Goal: Transaction & Acquisition: Purchase product/service

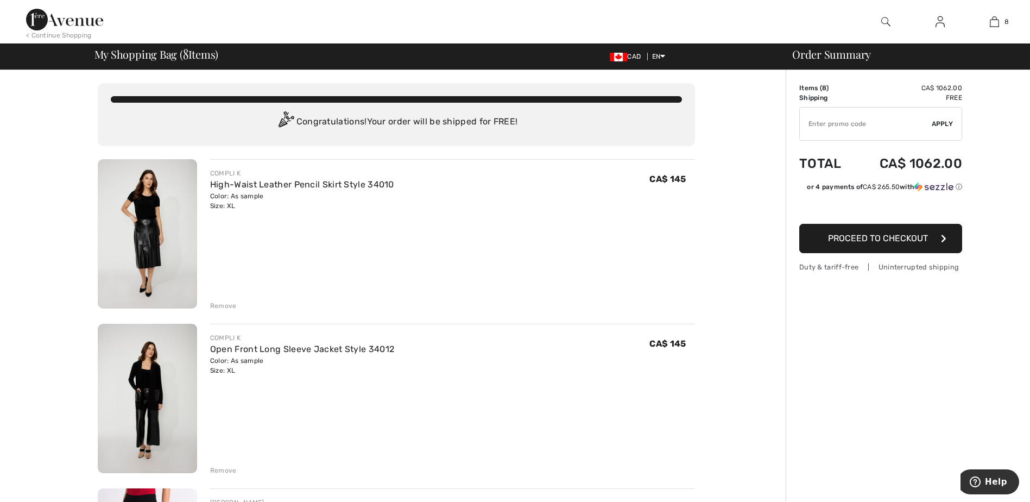
click at [214, 304] on div "Remove" at bounding box center [223, 306] width 27 height 10
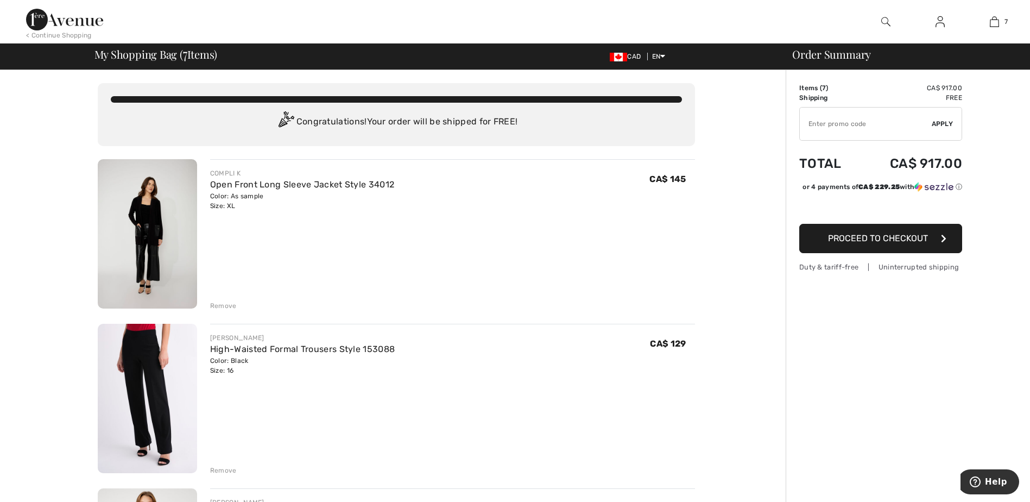
click at [223, 305] on div "Remove" at bounding box center [223, 306] width 27 height 10
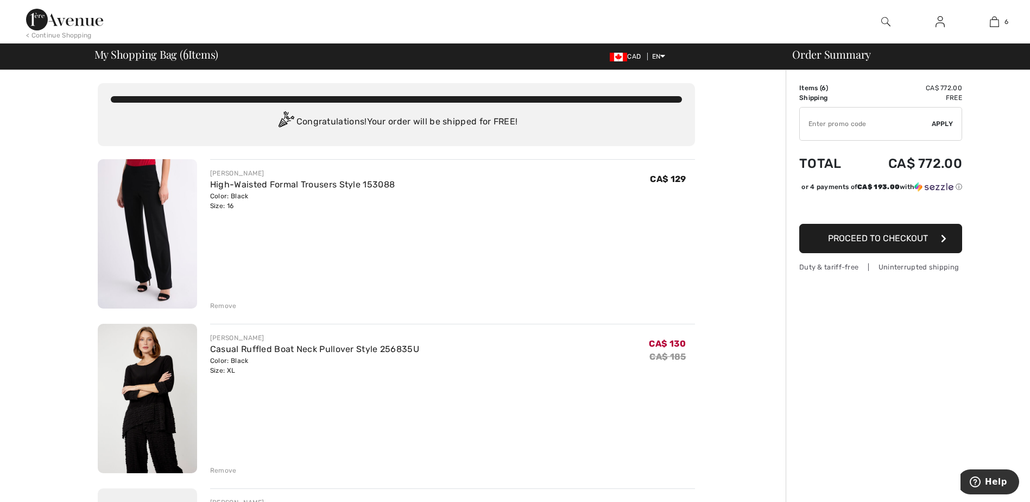
click at [225, 305] on div "Remove" at bounding box center [223, 306] width 27 height 10
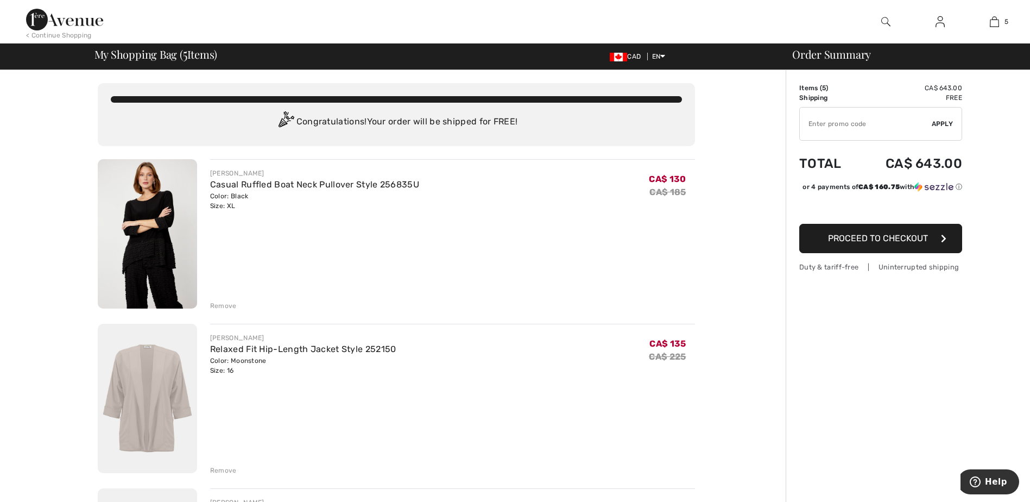
click at [219, 305] on div "Remove" at bounding box center [223, 306] width 27 height 10
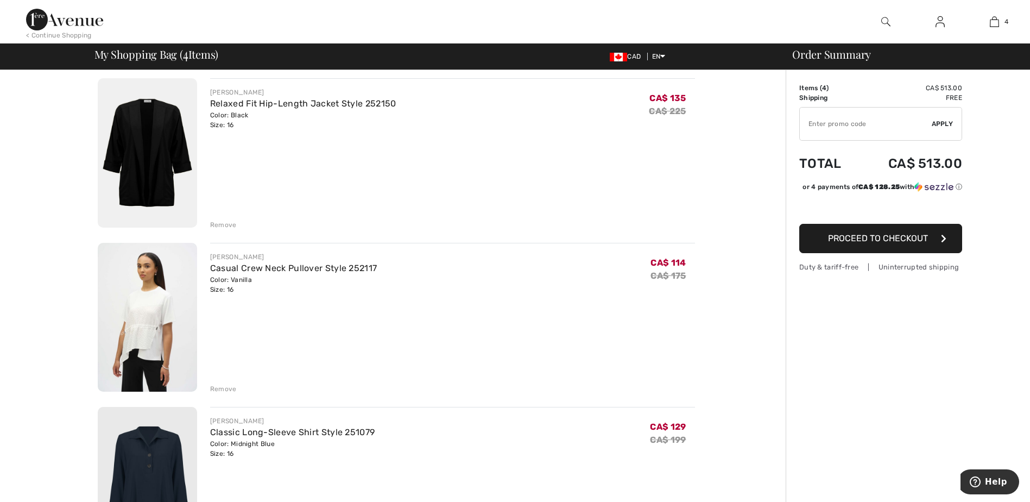
scroll to position [272, 0]
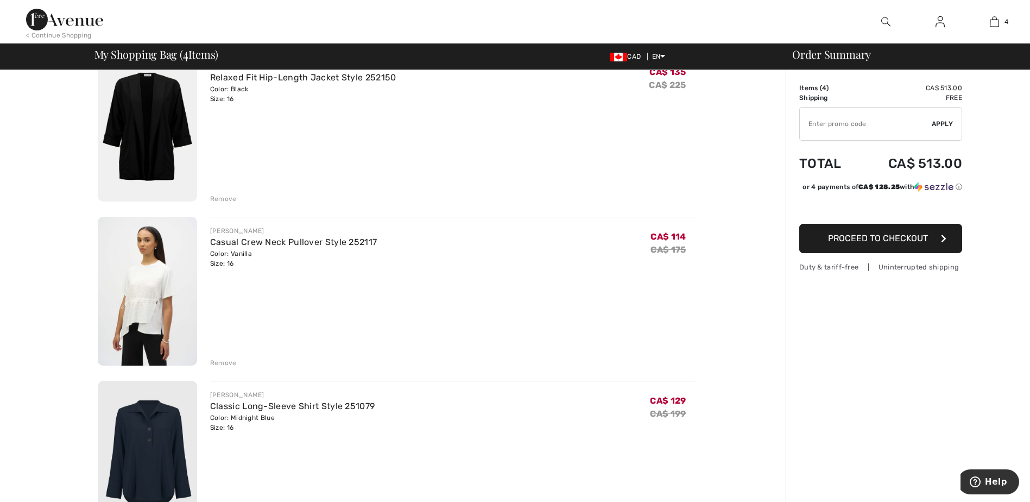
click at [219, 362] on div "Remove" at bounding box center [223, 363] width 27 height 10
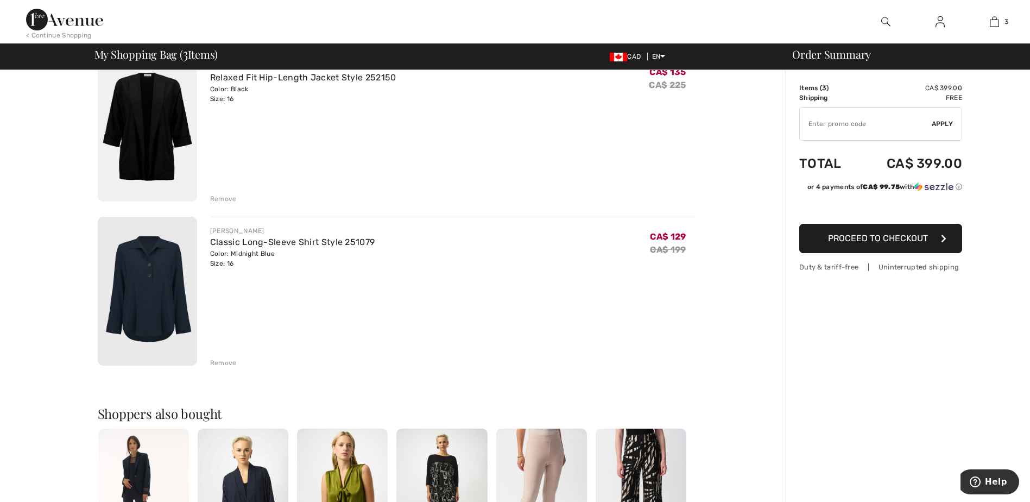
click at [228, 364] on div "Remove" at bounding box center [223, 363] width 27 height 10
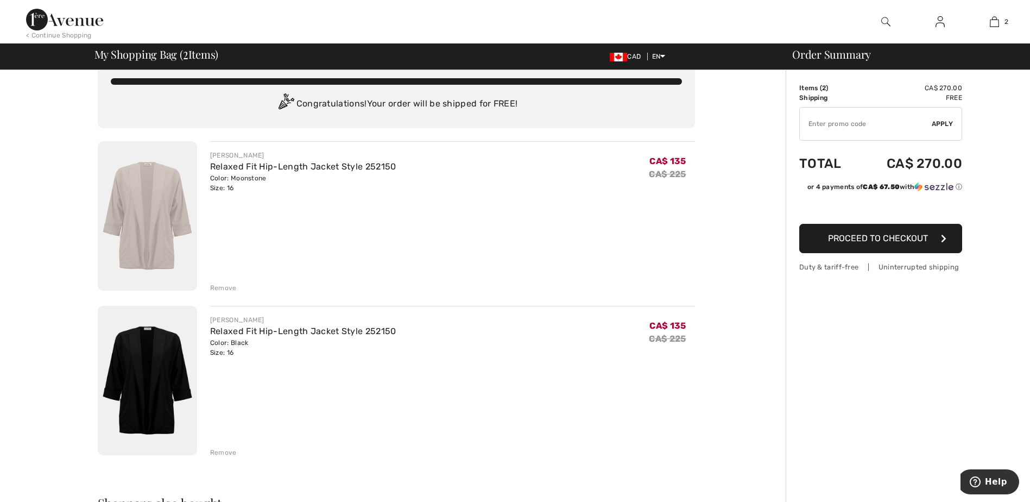
scroll to position [0, 0]
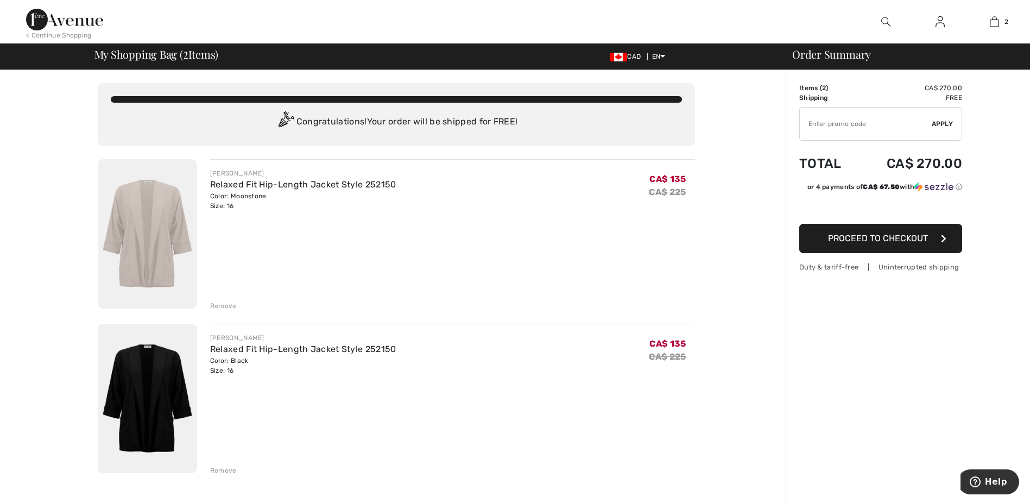
click at [941, 24] on img at bounding box center [940, 21] width 9 height 13
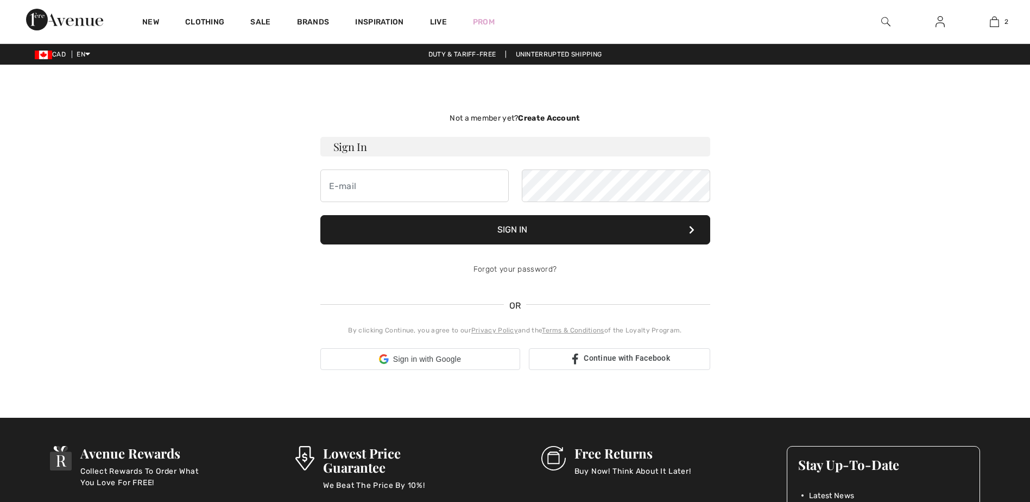
checkbox input "true"
click at [361, 188] on input "email" at bounding box center [414, 185] width 188 height 33
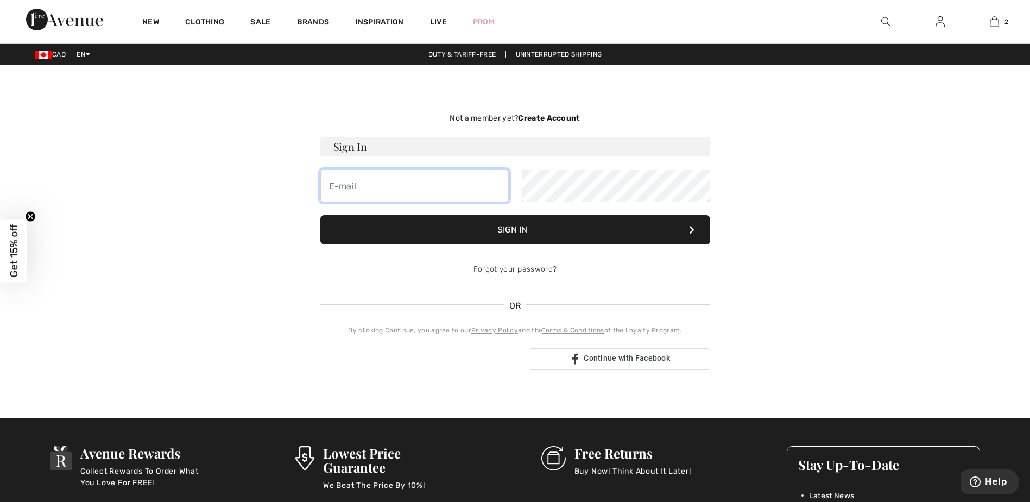
type input "deborah.dakin68@gmail.com"
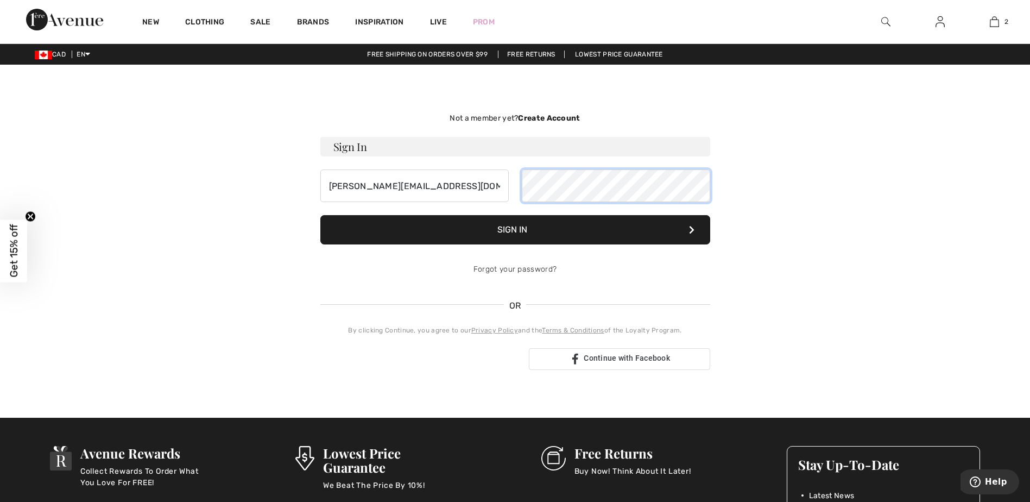
click at [320, 215] on button "Sign In" at bounding box center [515, 229] width 390 height 29
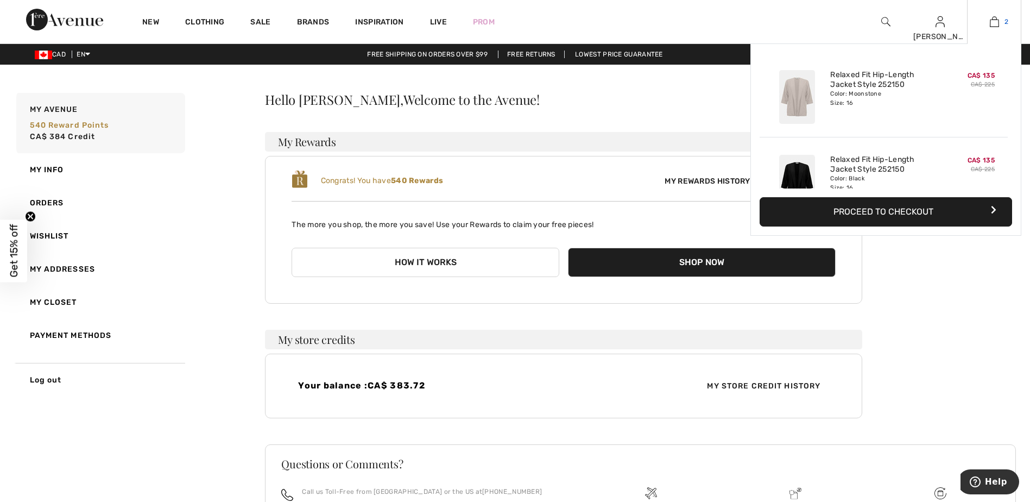
click at [995, 26] on img at bounding box center [994, 21] width 9 height 13
click at [902, 215] on button "Proceed to Checkout" at bounding box center [886, 211] width 253 height 29
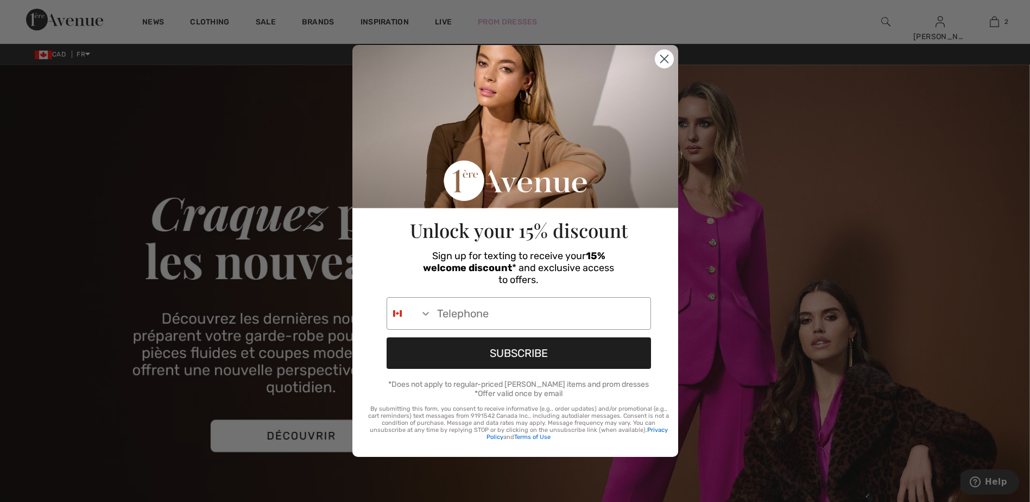
click at [87, 55] on div "Close dialog Unlock your 15% discount Sign up for texting to receive your 15% w…" at bounding box center [515, 251] width 1030 height 502
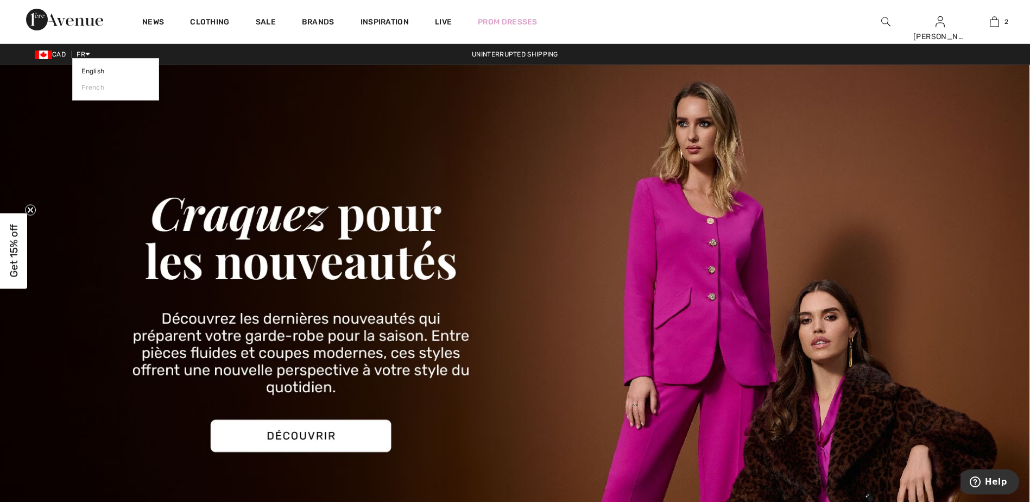
click at [85, 55] on font "FR" at bounding box center [81, 55] width 9 height 8
click at [84, 69] on link "English" at bounding box center [115, 71] width 68 height 16
click at [97, 71] on link "English" at bounding box center [115, 71] width 68 height 16
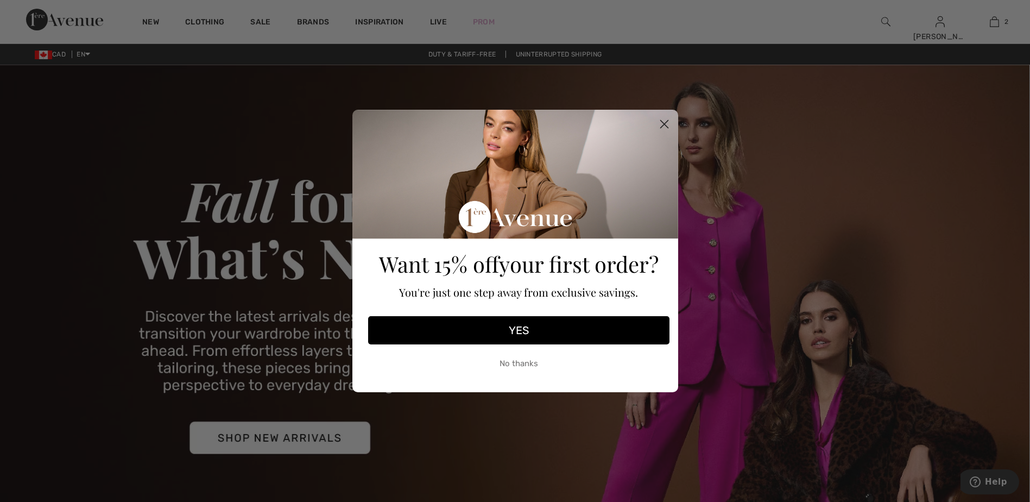
click at [513, 362] on button "No thanks" at bounding box center [518, 363] width 301 height 27
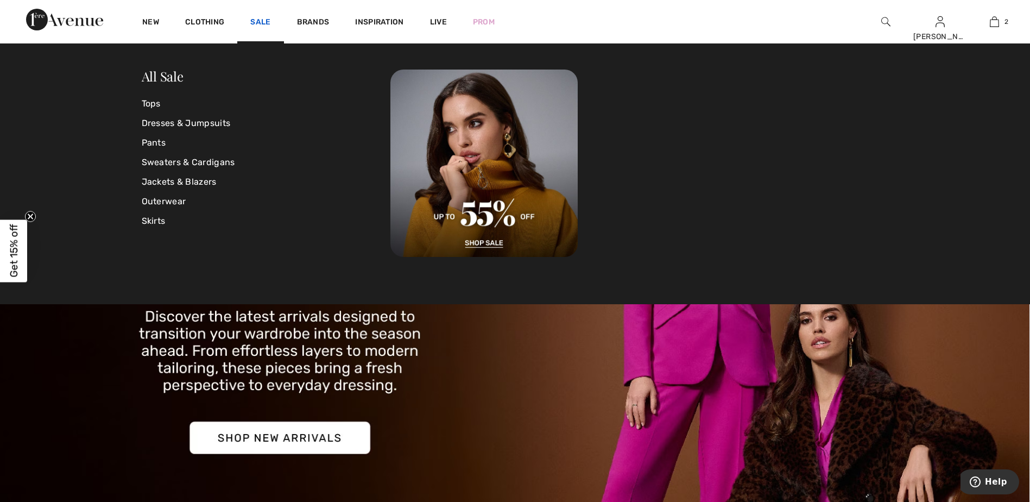
click at [258, 19] on link "Sale" at bounding box center [260, 22] width 20 height 11
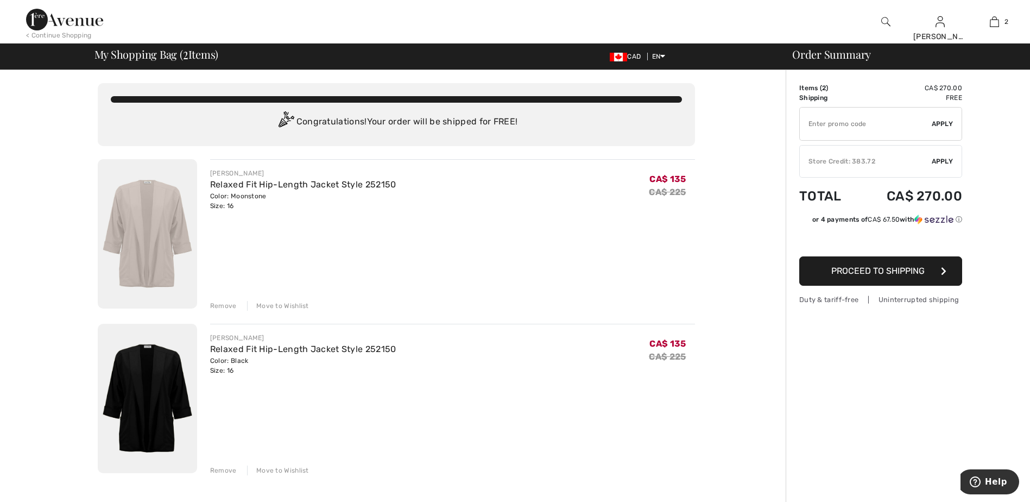
click at [819, 126] on input "TEXT" at bounding box center [866, 124] width 132 height 33
type input "GC005029935"
click at [944, 121] on span "Apply" at bounding box center [943, 124] width 22 height 10
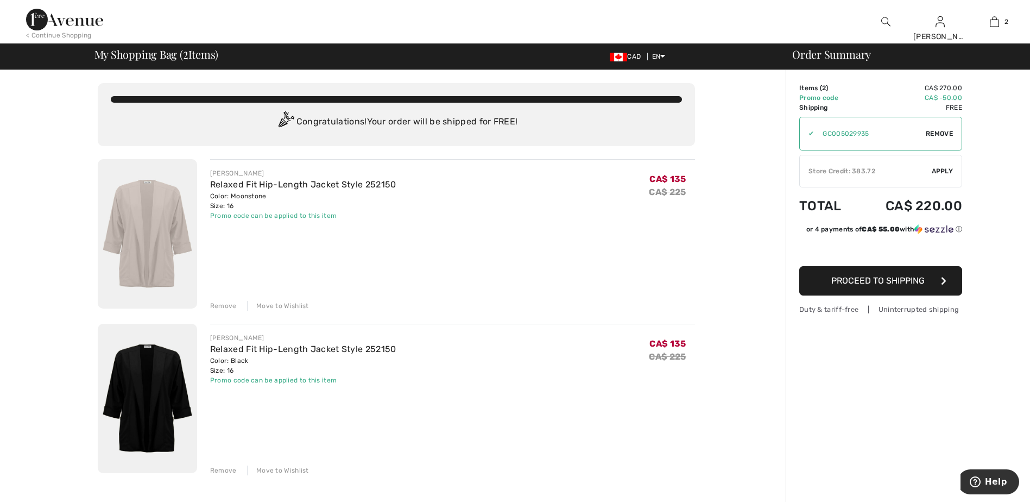
click at [913, 171] on div "Store Credit: 383.72" at bounding box center [866, 171] width 132 height 10
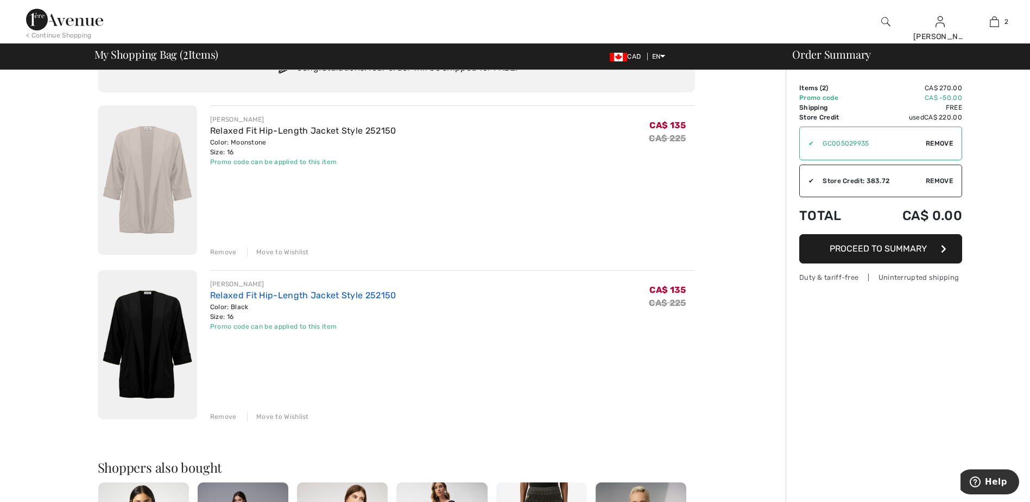
scroll to position [54, 0]
click at [219, 416] on div "Remove" at bounding box center [223, 416] width 27 height 10
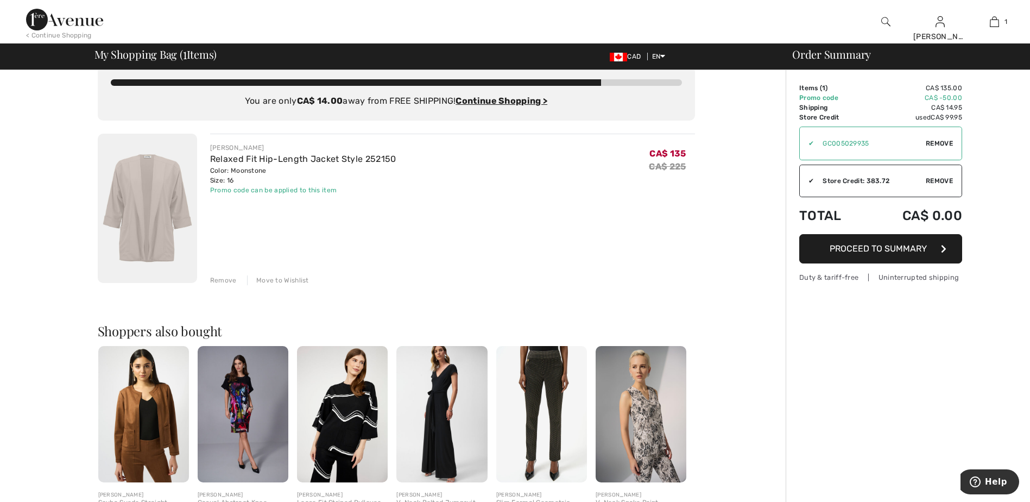
scroll to position [0, 0]
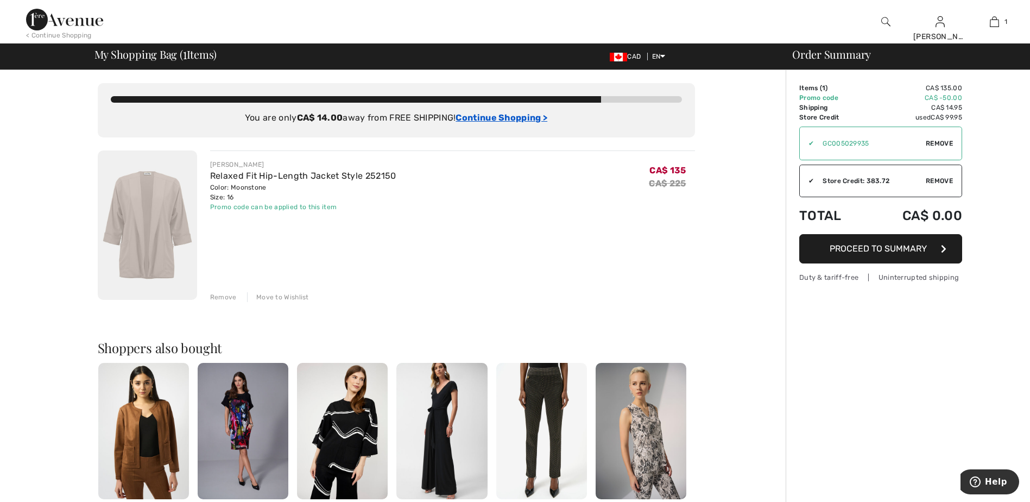
click at [488, 118] on ins "Continue Shopping >" at bounding box center [502, 117] width 92 height 10
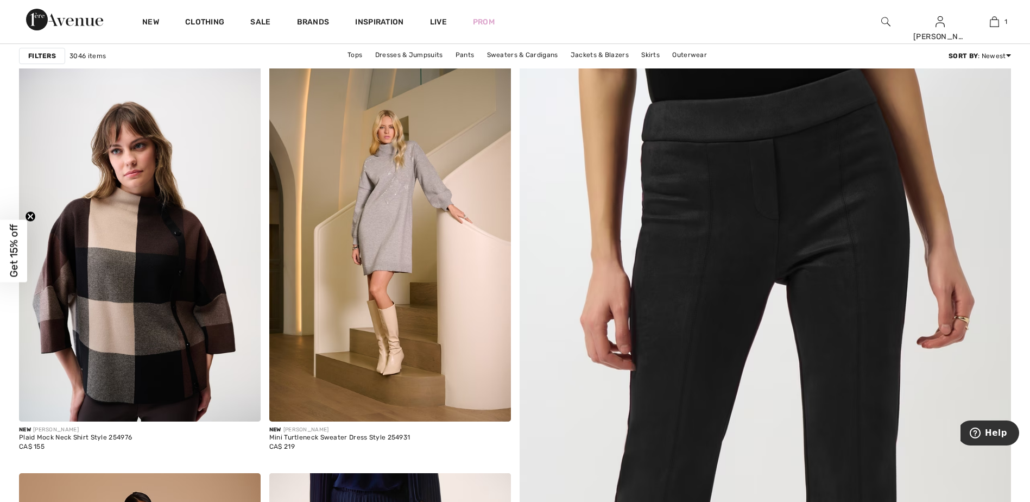
scroll to position [109, 0]
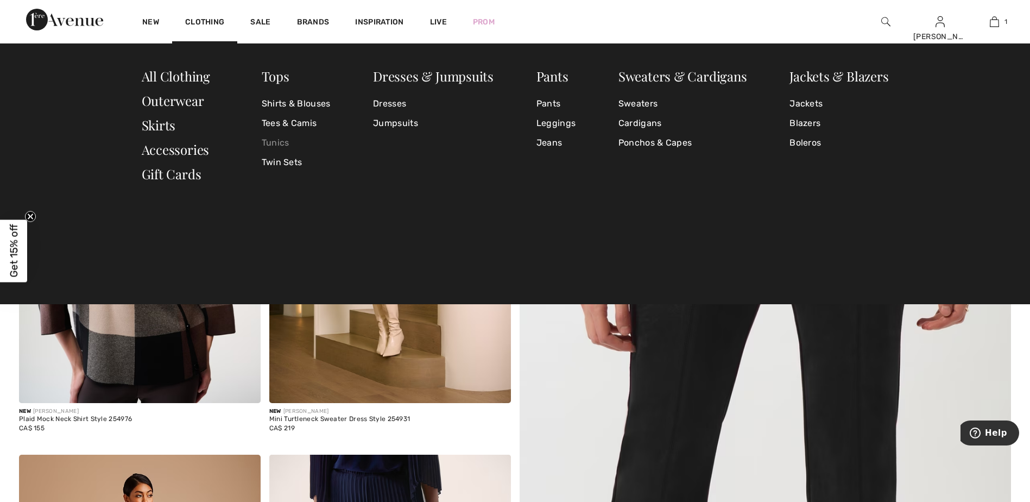
click at [276, 143] on link "Tunics" at bounding box center [296, 143] width 69 height 20
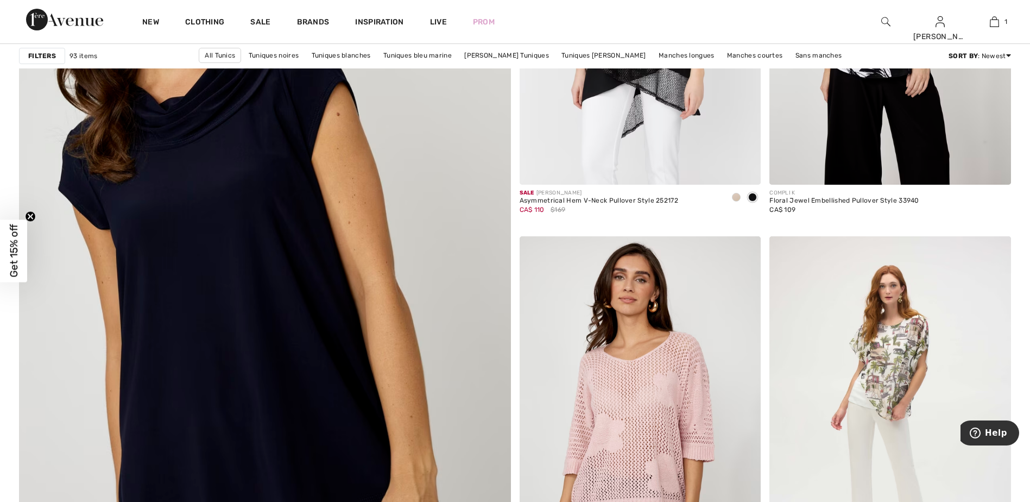
scroll to position [3477, 0]
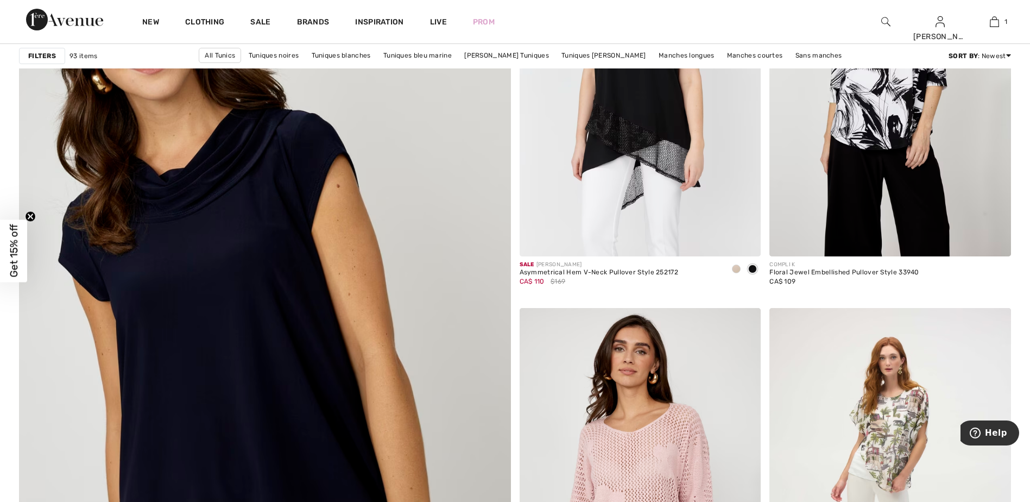
click at [205, 354] on img at bounding box center [265, 336] width 590 height 885
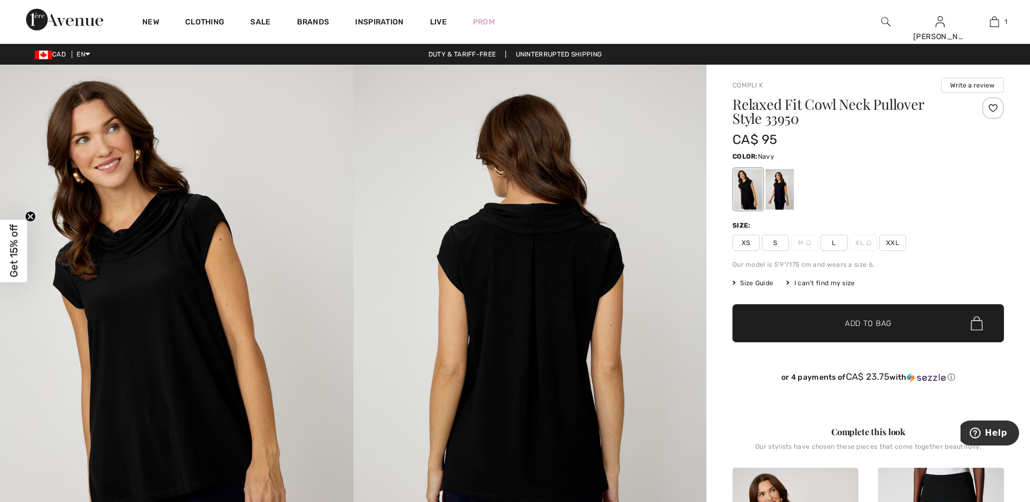
click at [779, 194] on div at bounding box center [780, 189] width 28 height 41
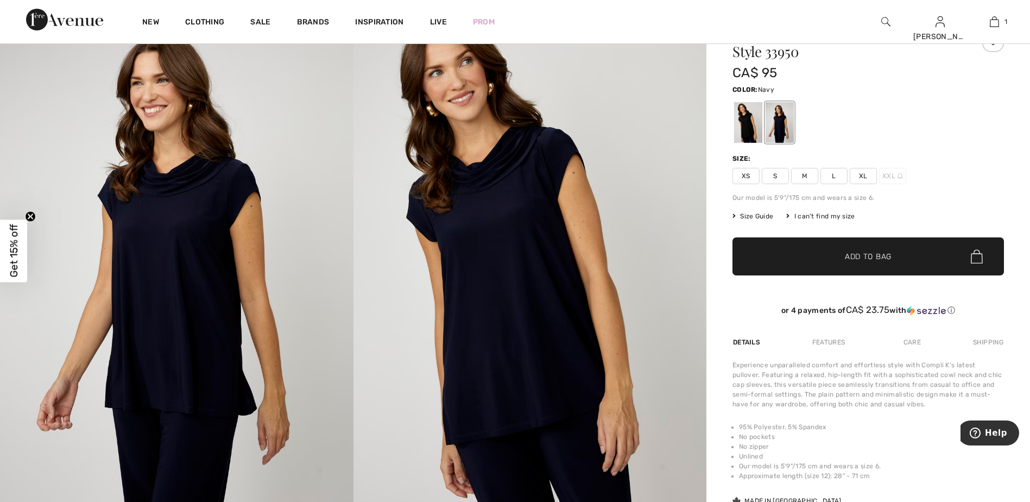
scroll to position [54, 0]
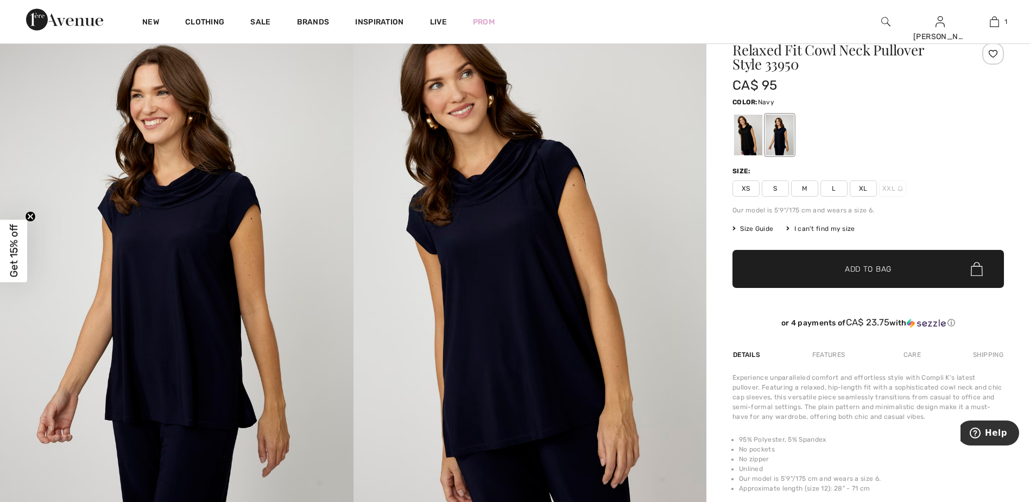
click at [859, 186] on span "XL" at bounding box center [863, 188] width 27 height 16
click at [777, 227] on div "Size Guide" at bounding box center [760, 229] width 54 height 10
click at [769, 230] on span "Size Guide" at bounding box center [753, 229] width 41 height 10
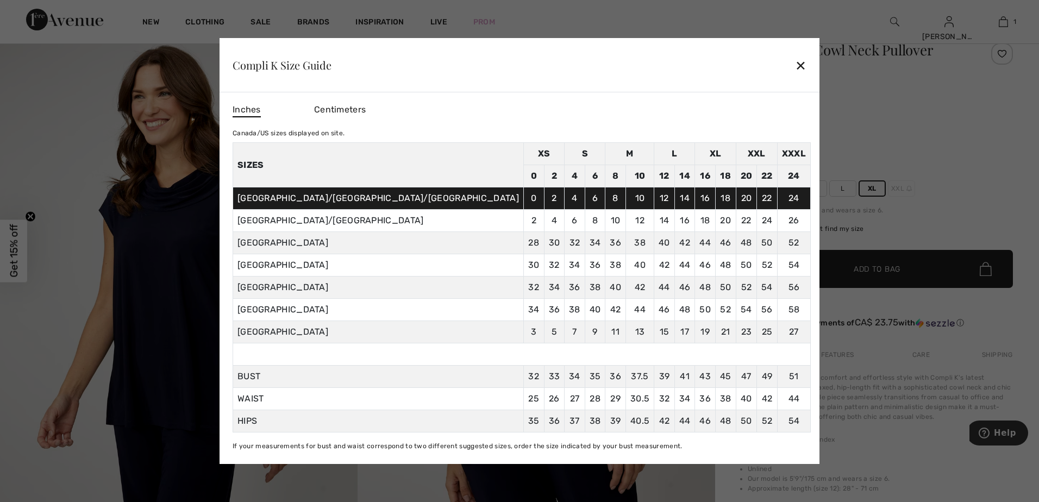
click at [795, 62] on div "✕" at bounding box center [800, 65] width 11 height 23
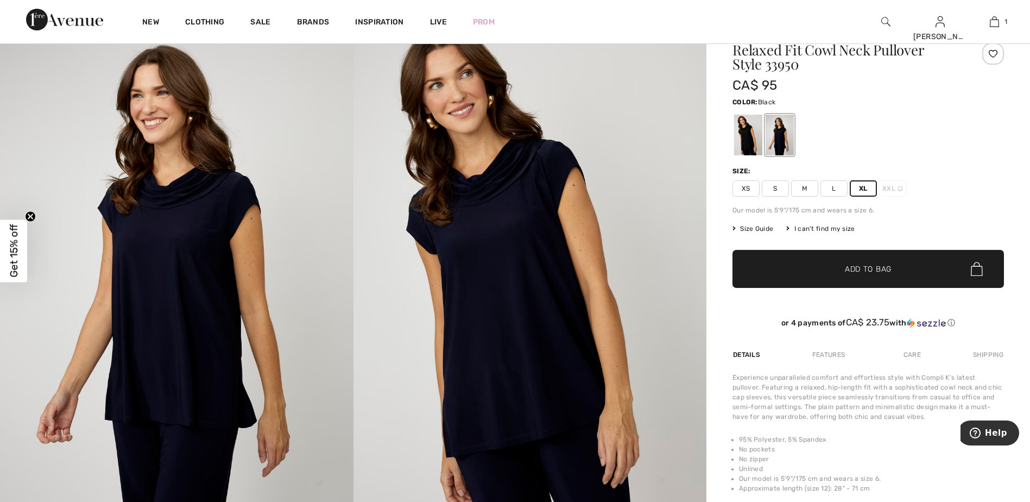
click at [752, 144] on div at bounding box center [748, 135] width 28 height 41
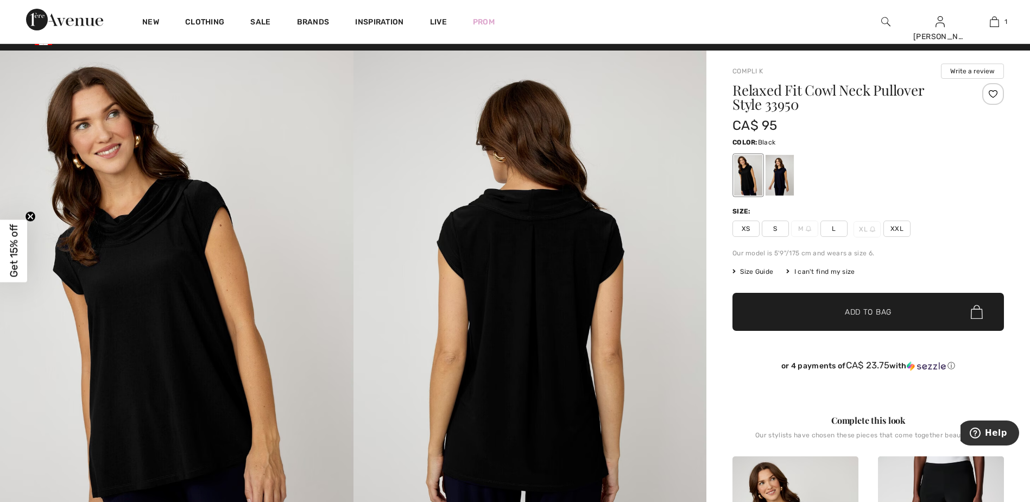
scroll to position [0, 0]
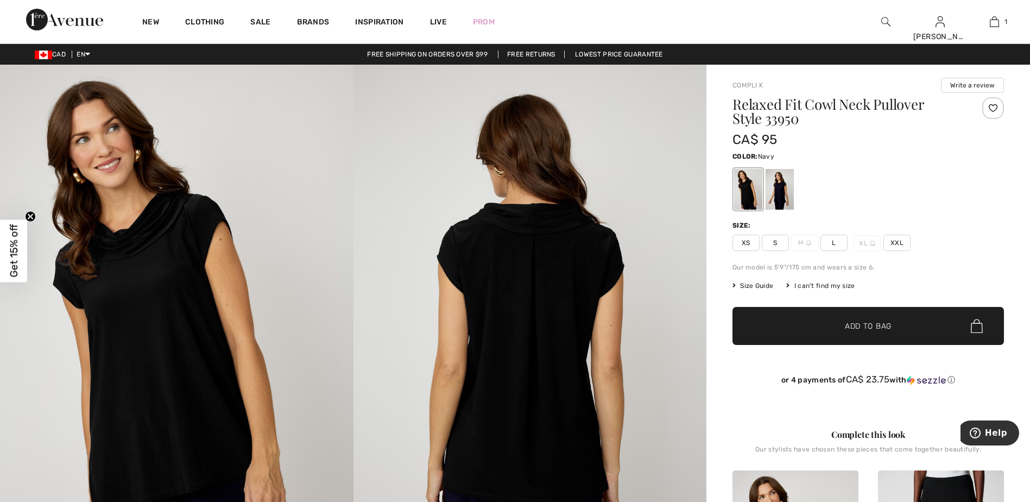
click at [778, 183] on div at bounding box center [780, 189] width 28 height 41
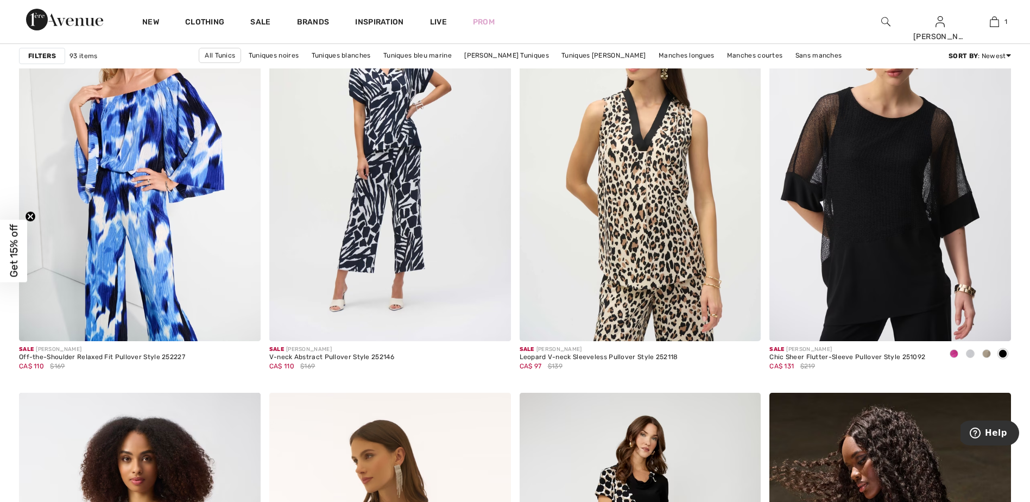
scroll to position [4237, 0]
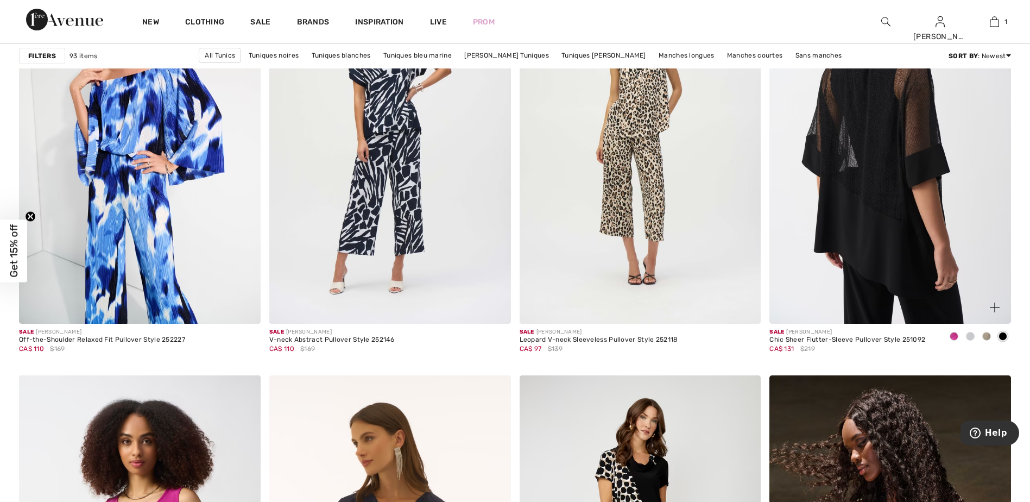
click at [859, 208] on img at bounding box center [891, 142] width 242 height 362
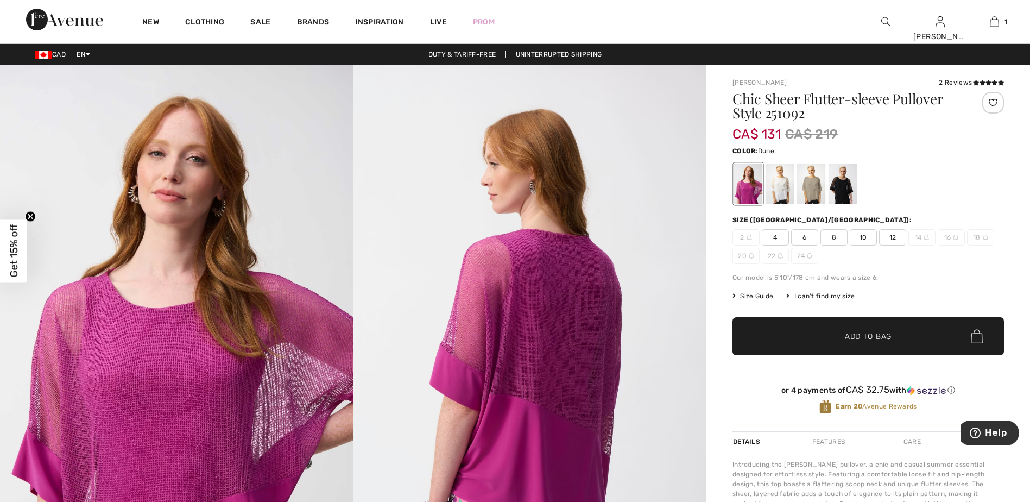
click at [811, 193] on div at bounding box center [811, 184] width 28 height 41
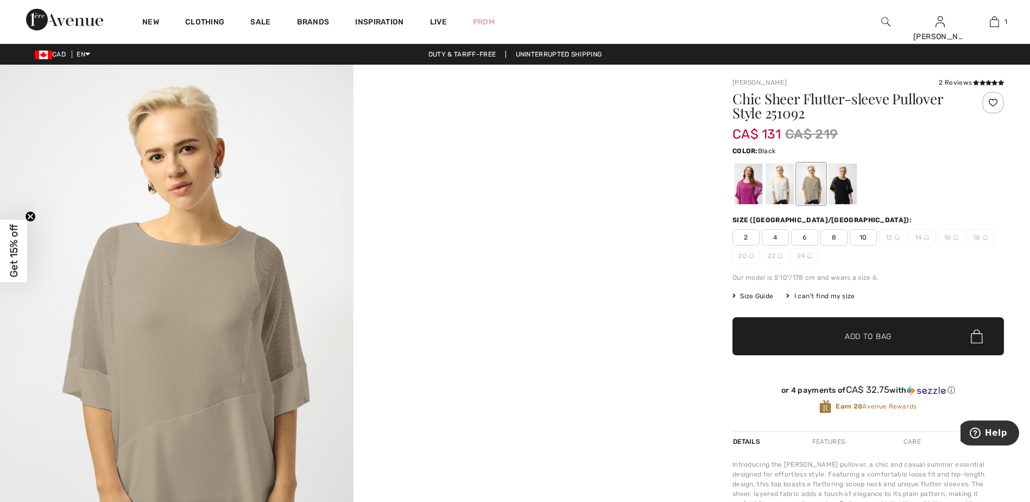
click at [844, 188] on div at bounding box center [843, 184] width 28 height 41
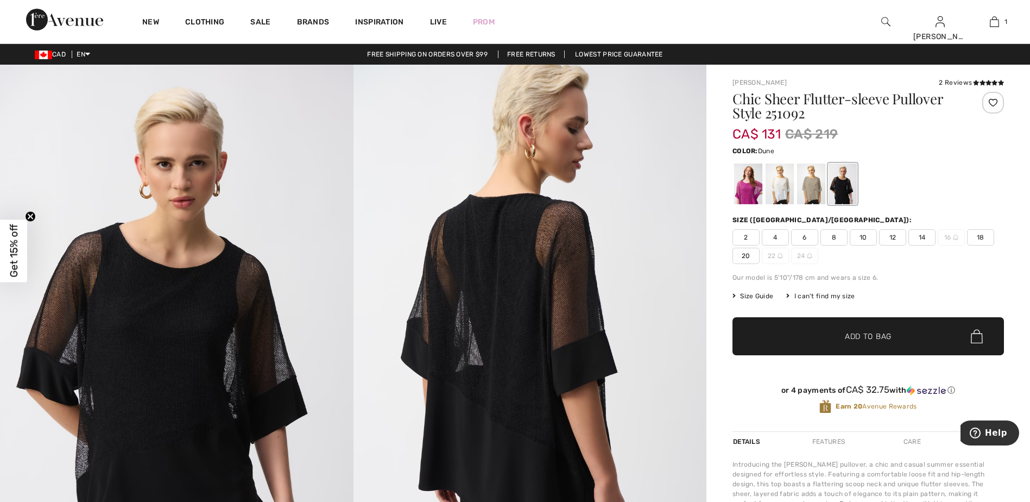
click at [809, 188] on div at bounding box center [811, 184] width 28 height 41
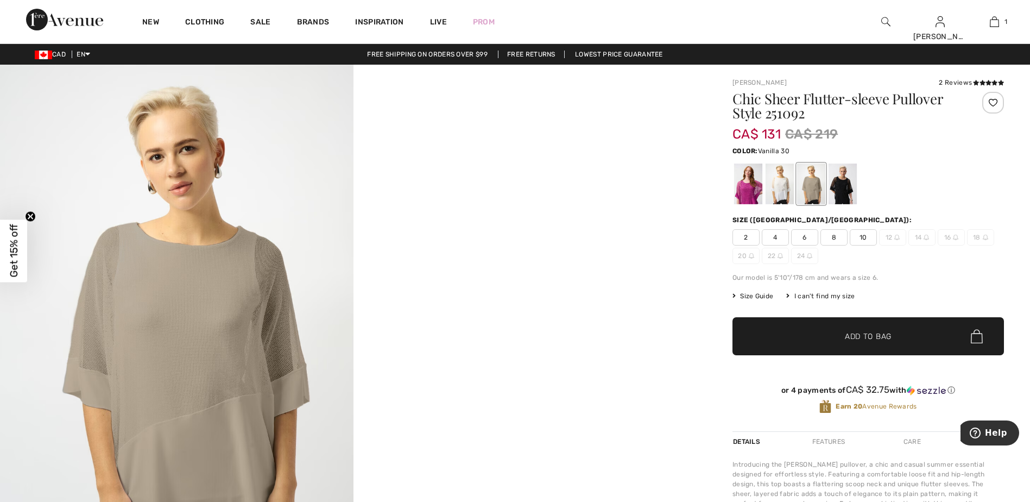
click at [780, 181] on div at bounding box center [780, 184] width 28 height 41
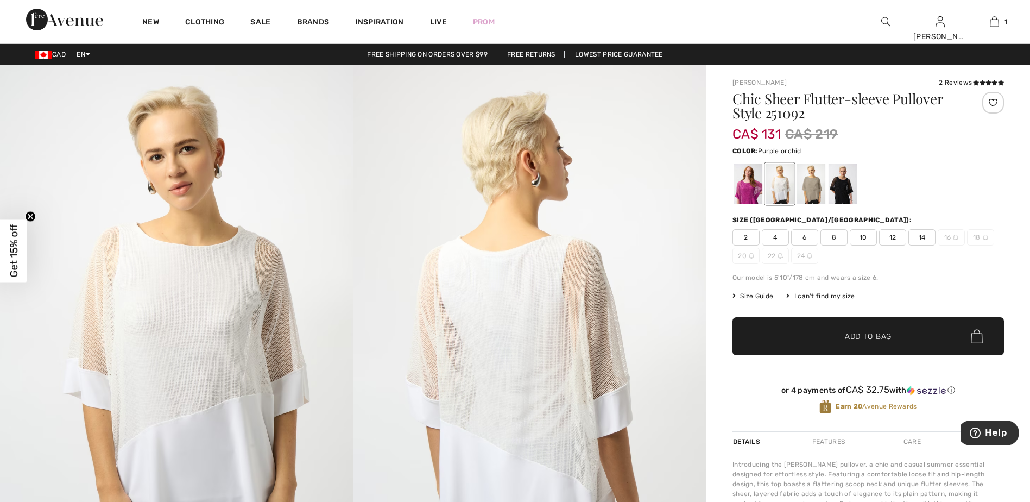
click at [752, 180] on div at bounding box center [748, 184] width 28 height 41
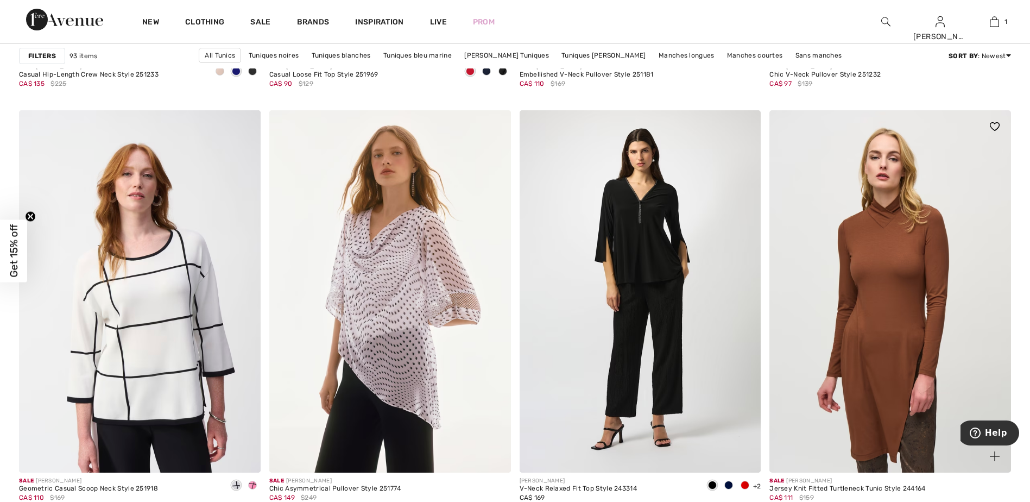
scroll to position [5541, 0]
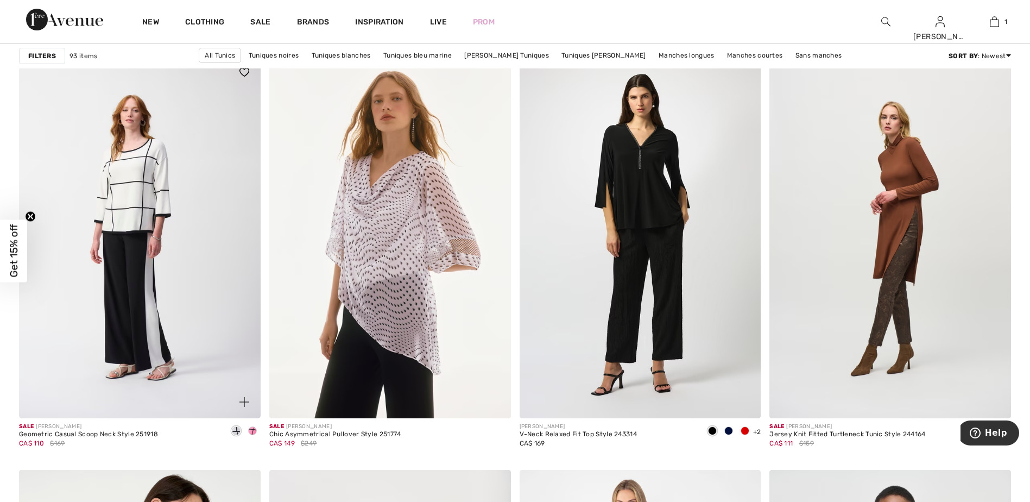
click at [119, 301] on img at bounding box center [140, 237] width 242 height 362
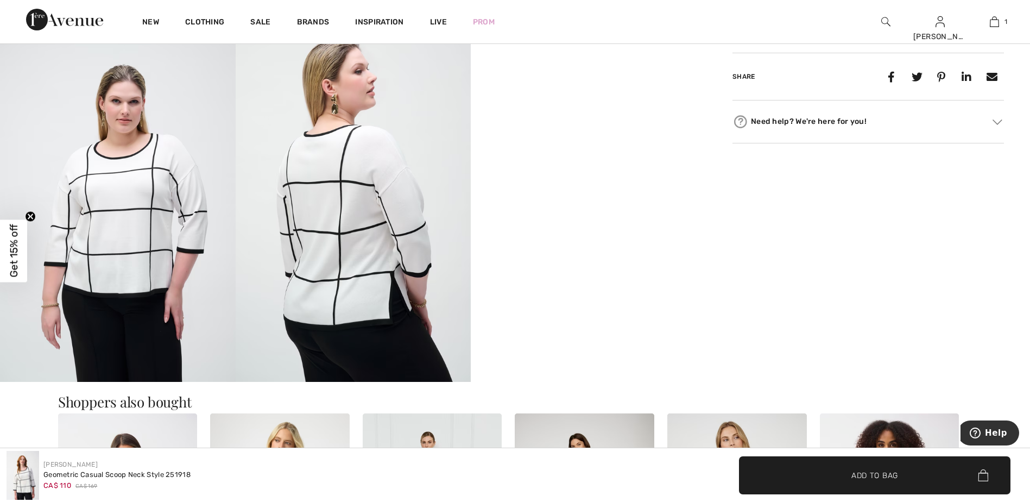
scroll to position [923, 0]
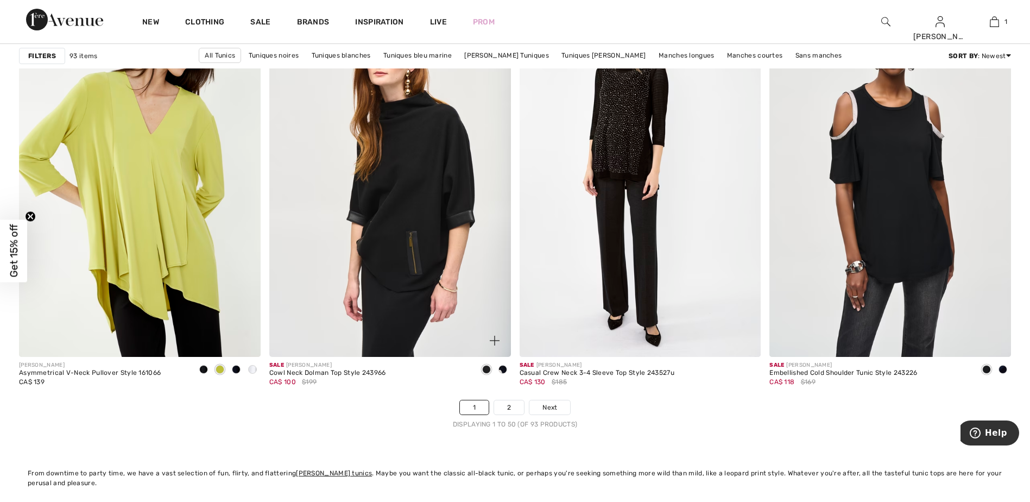
scroll to position [6138, 0]
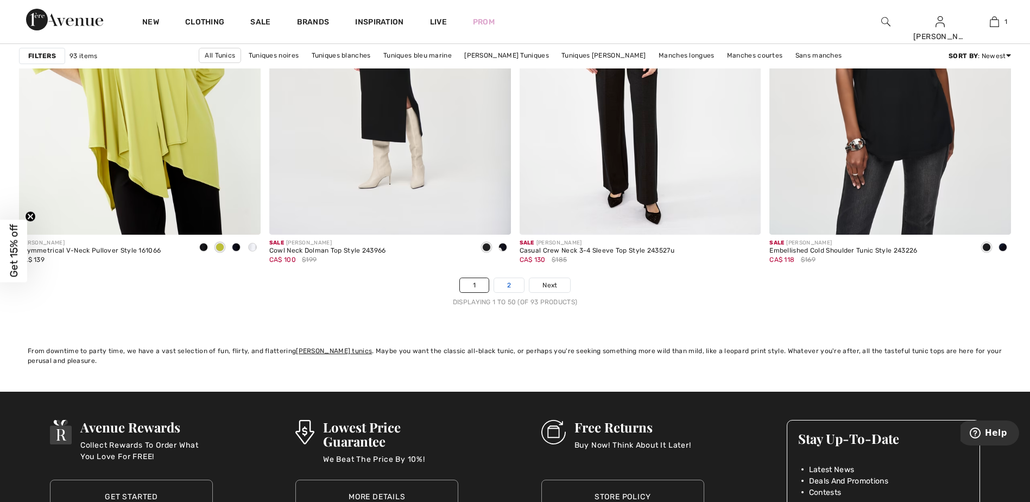
click at [503, 282] on link "2" at bounding box center [509, 285] width 30 height 14
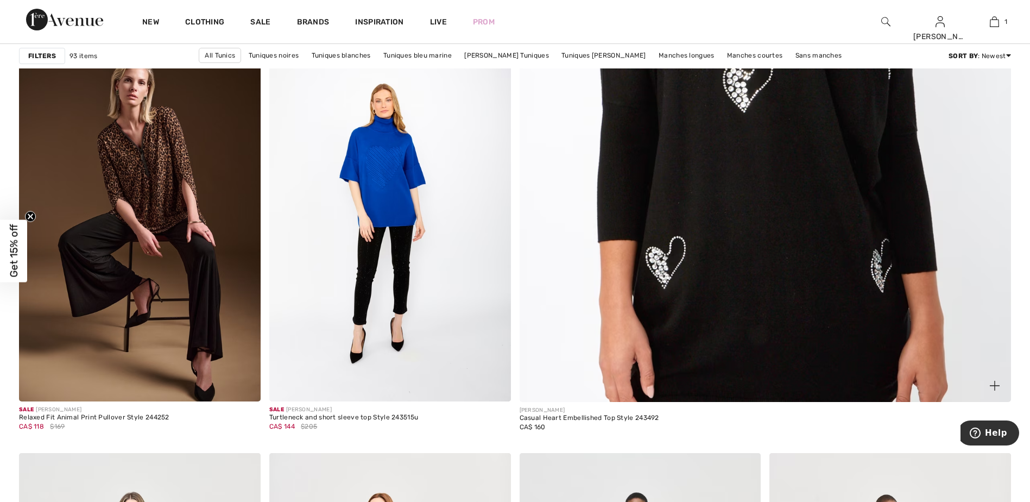
scroll to position [543, 0]
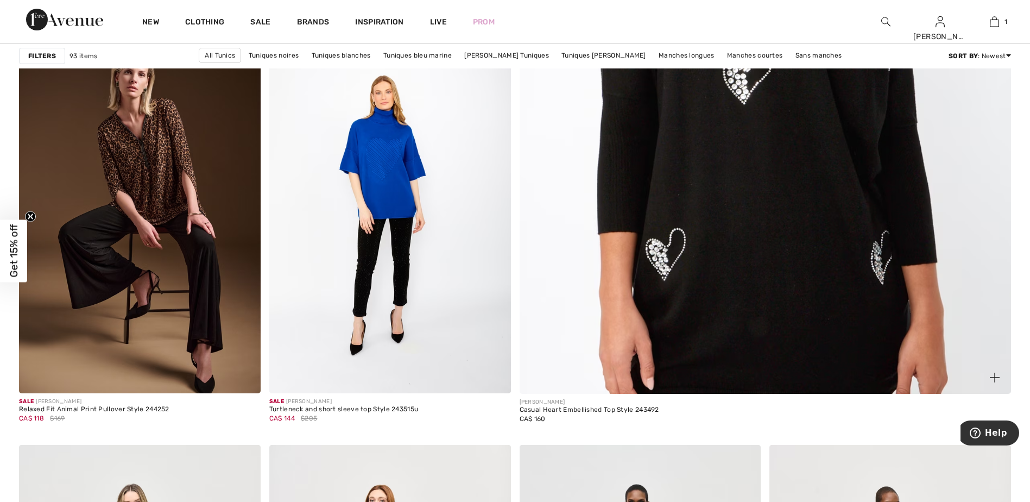
click at [638, 228] on img at bounding box center [765, 59] width 590 height 885
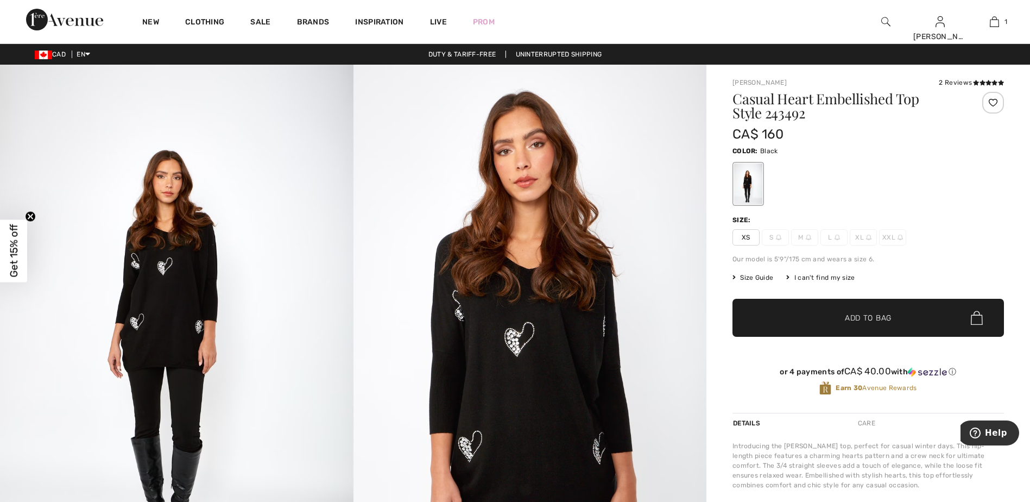
scroll to position [54, 0]
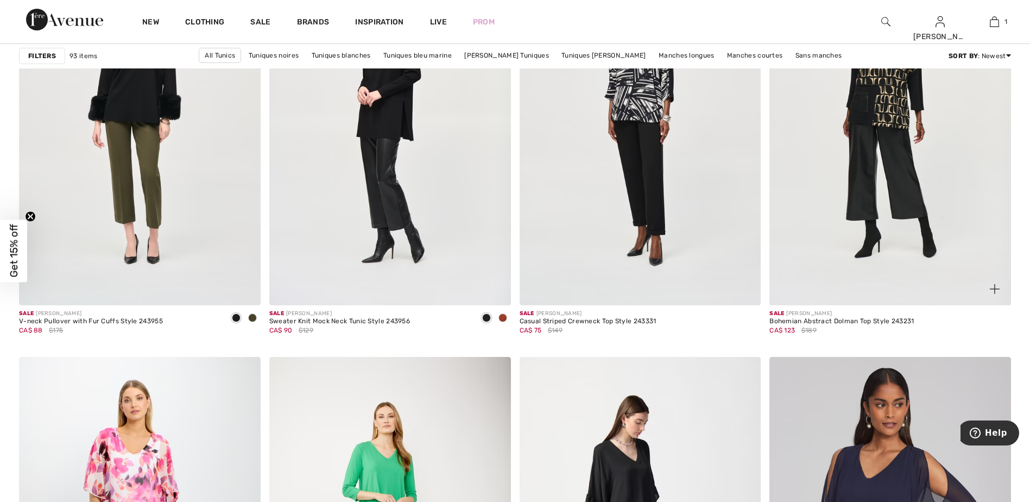
scroll to position [1032, 0]
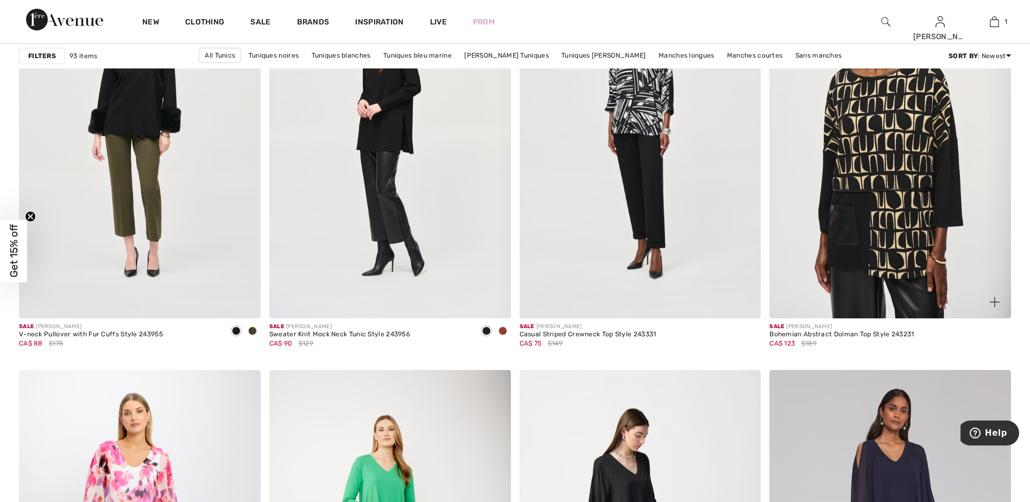
click at [812, 230] on img at bounding box center [891, 137] width 242 height 362
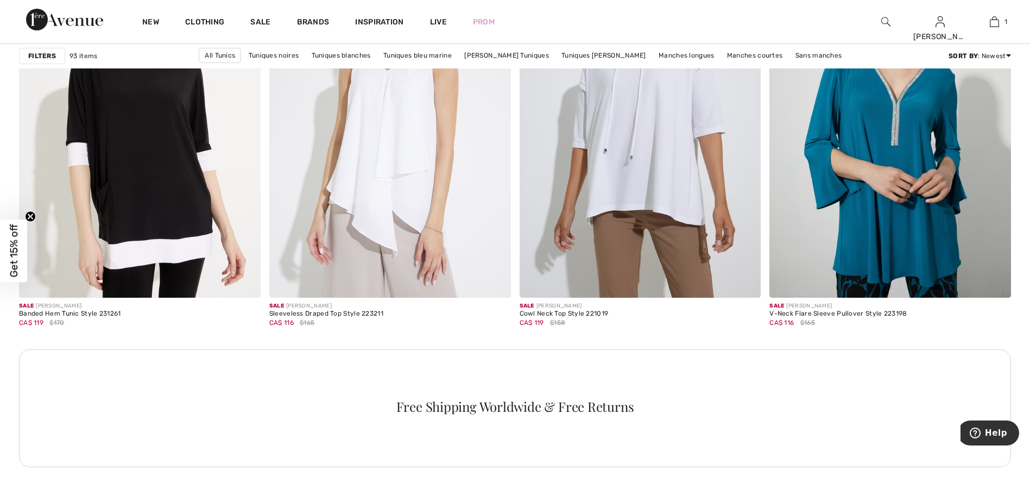
scroll to position [4672, 0]
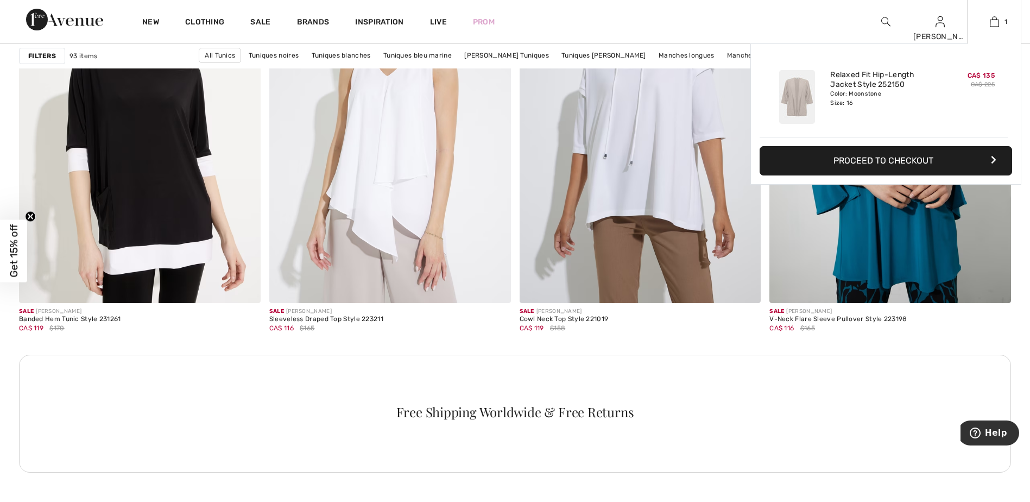
click at [897, 158] on button "Proceed to Checkout" at bounding box center [886, 160] width 253 height 29
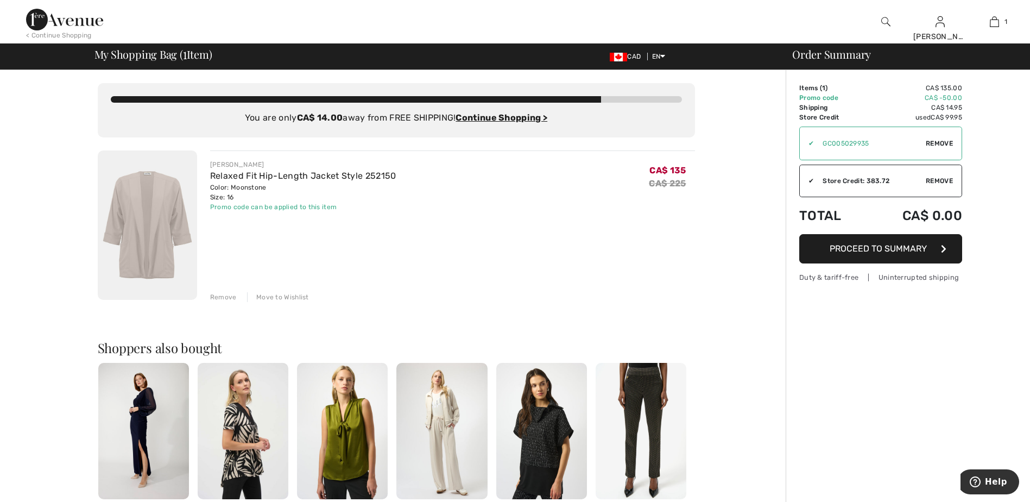
click at [881, 248] on span "Proceed to Summary" at bounding box center [878, 248] width 97 height 10
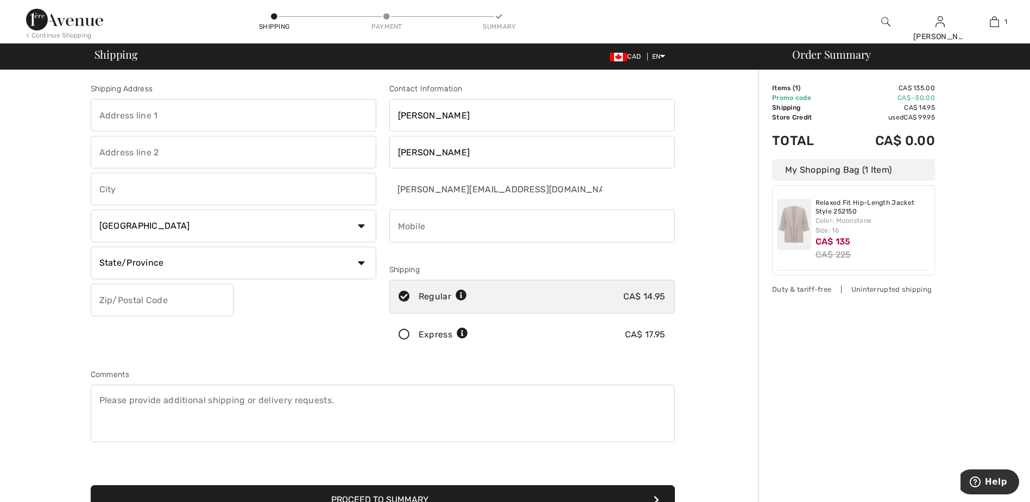
click at [108, 117] on input "text" at bounding box center [234, 115] width 286 height 33
type input "68 Deer Run"
type input "Conquerall Mills"
select select "NS"
type input "B4V6B4"
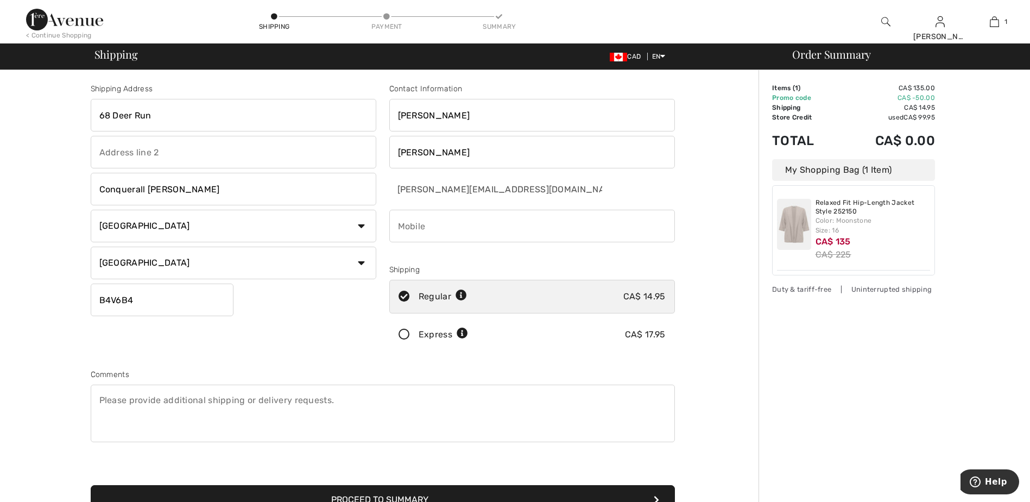
type input "9022980406"
